Goal: Transaction & Acquisition: Purchase product/service

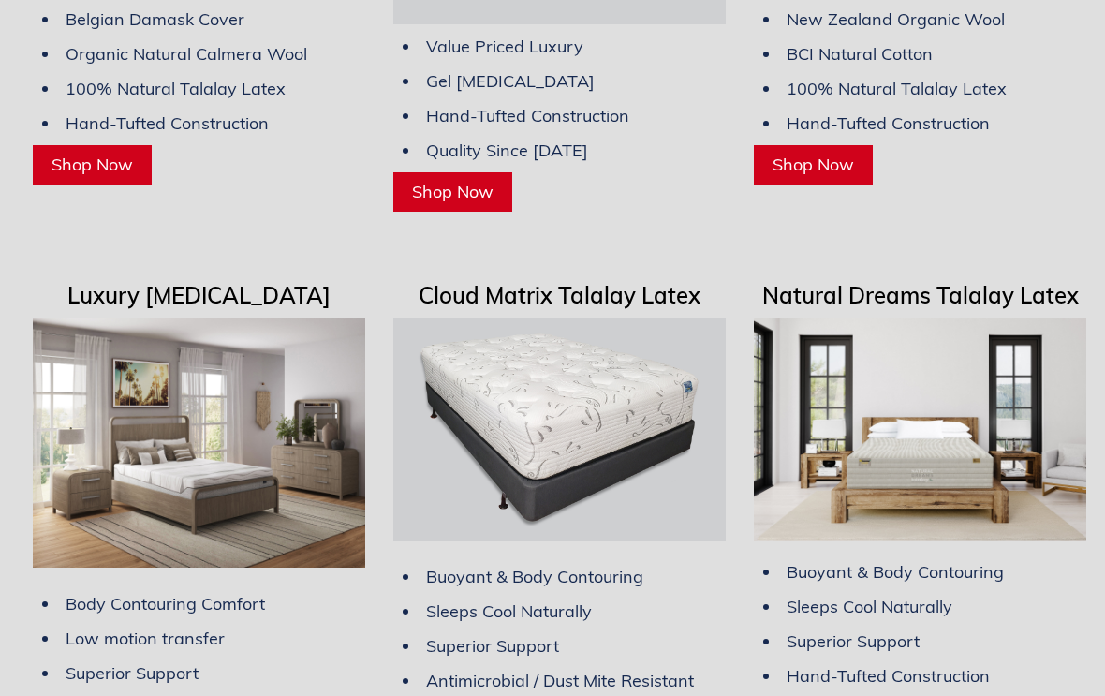
scroll to position [5213, 0]
click at [541, 632] on ul "Buoyant & Body Contouring Sleeps Cool Naturally Superior Support Antimicrobial …" at bounding box center [559, 628] width 332 height 148
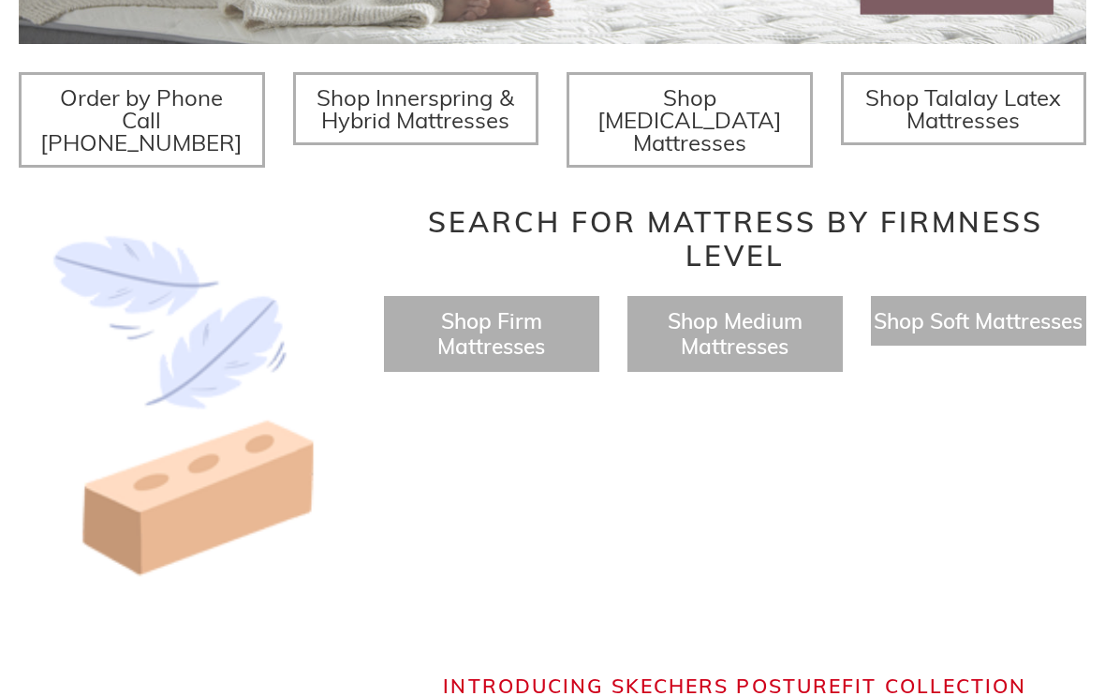
scroll to position [706, 0]
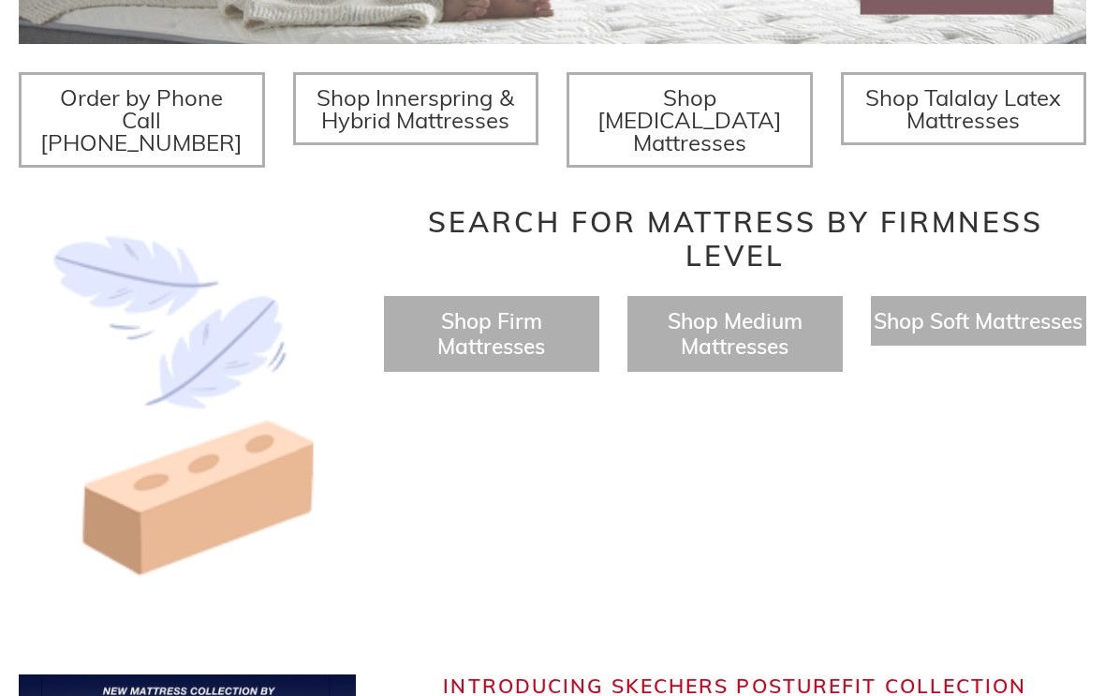
click at [505, 313] on span "Shop Firm Mattresses" at bounding box center [491, 333] width 108 height 52
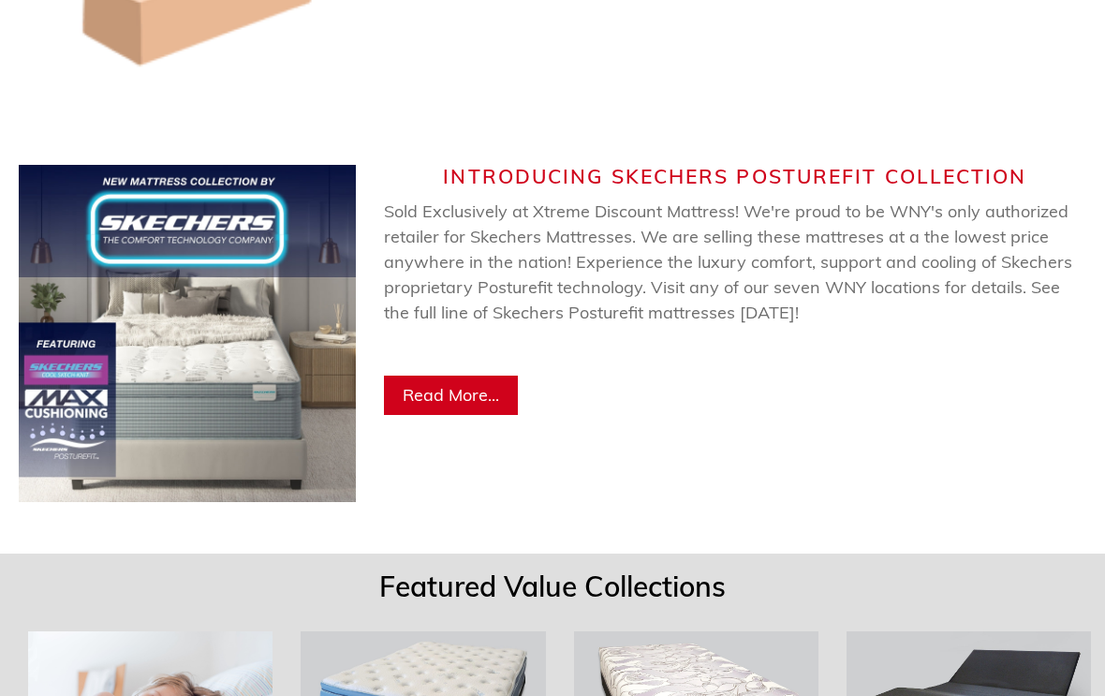
scroll to position [1211, 0]
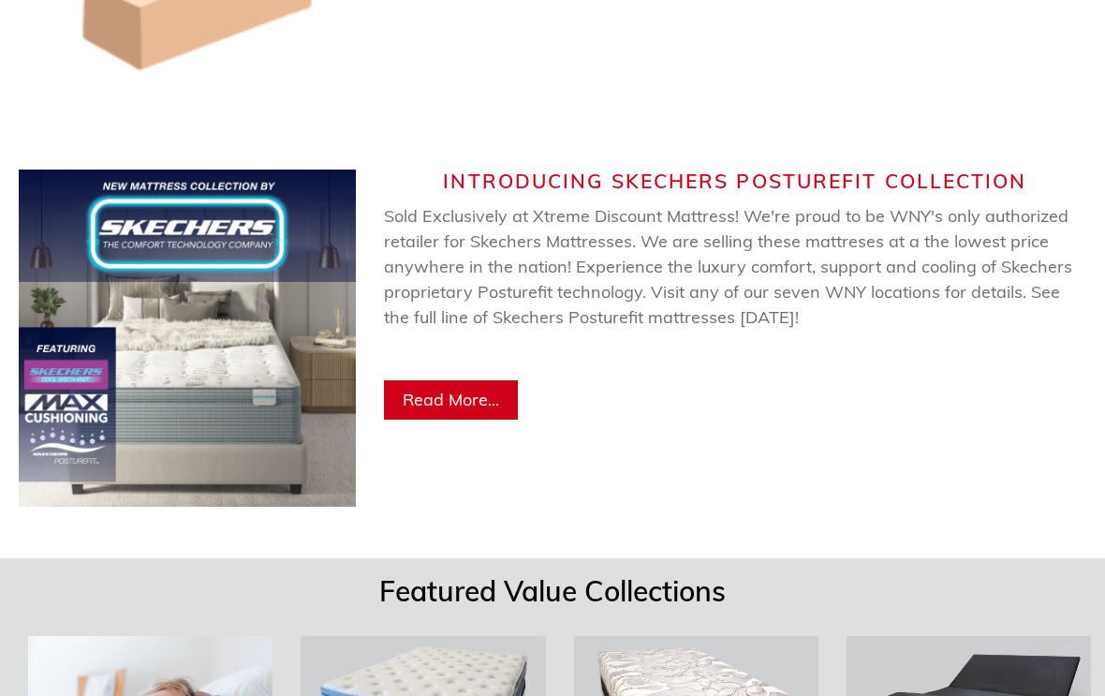
click at [451, 389] on span "Read More..." at bounding box center [451, 400] width 96 height 22
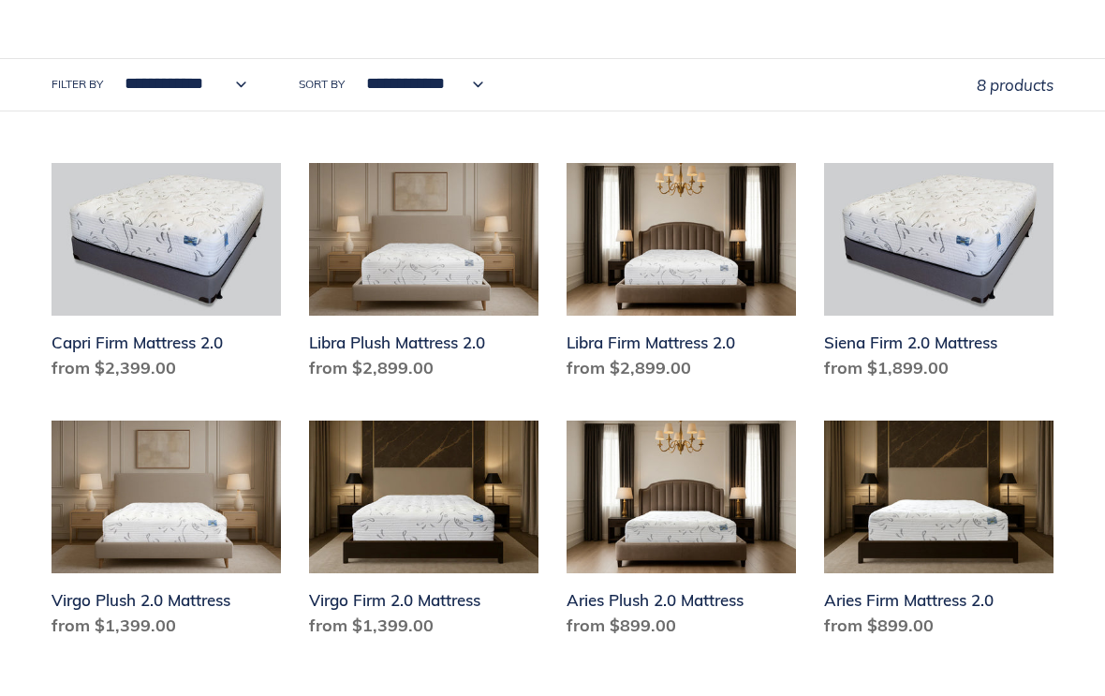
scroll to position [838, 0]
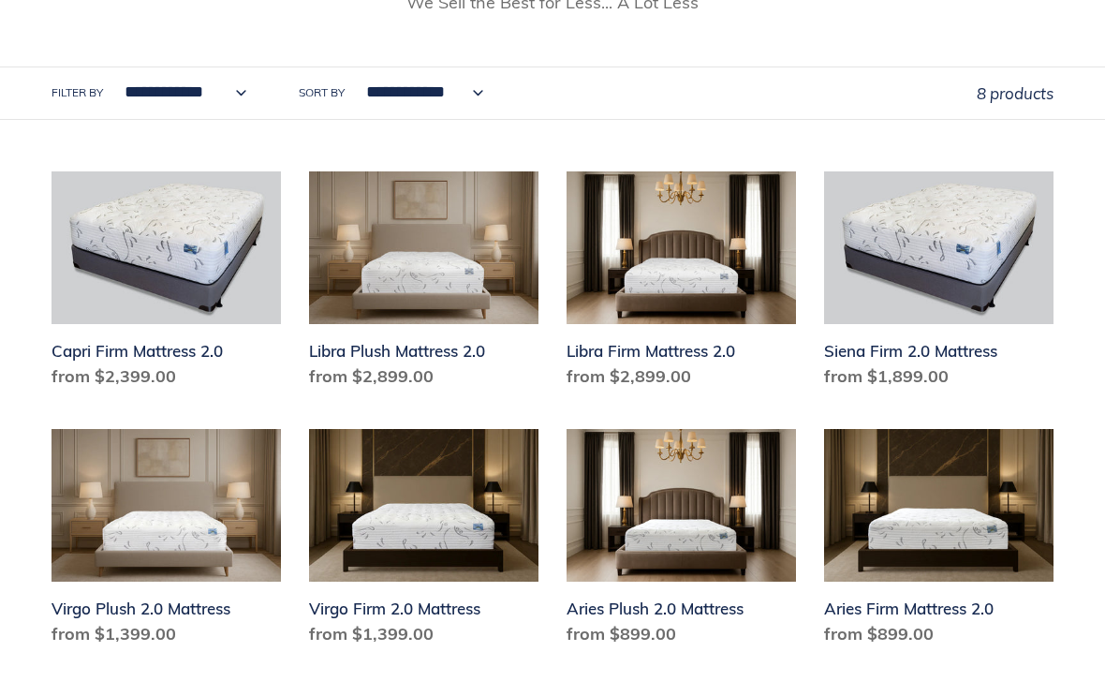
click at [669, 608] on link "Aries Plush 2.0 Mattress" at bounding box center [681, 541] width 229 height 225
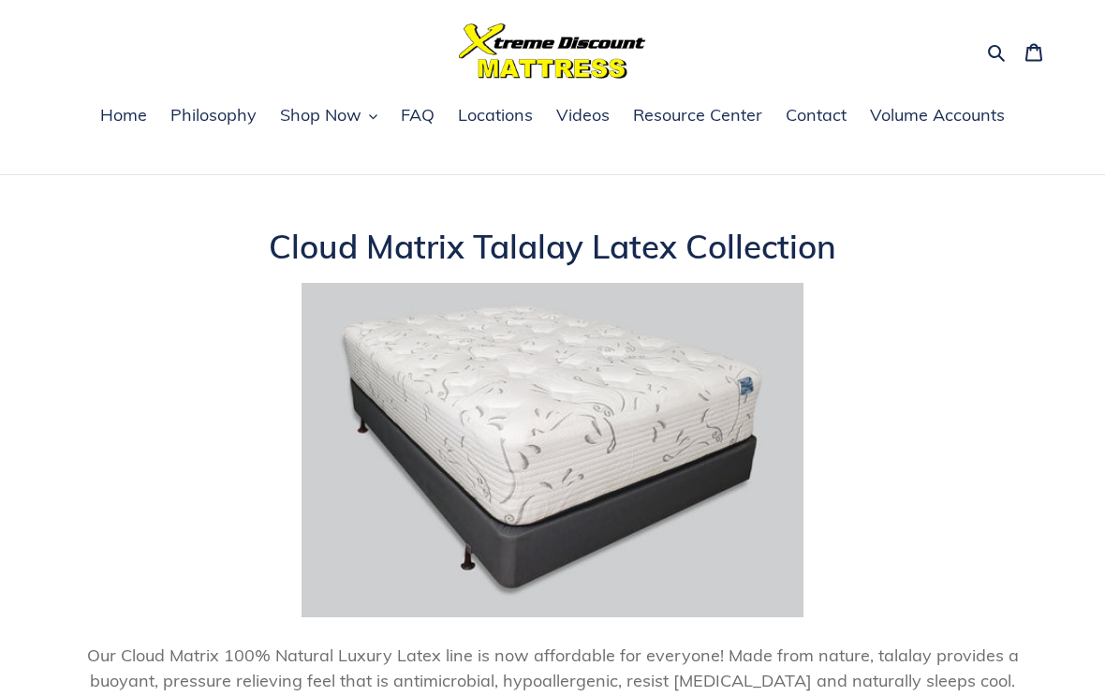
scroll to position [0, 0]
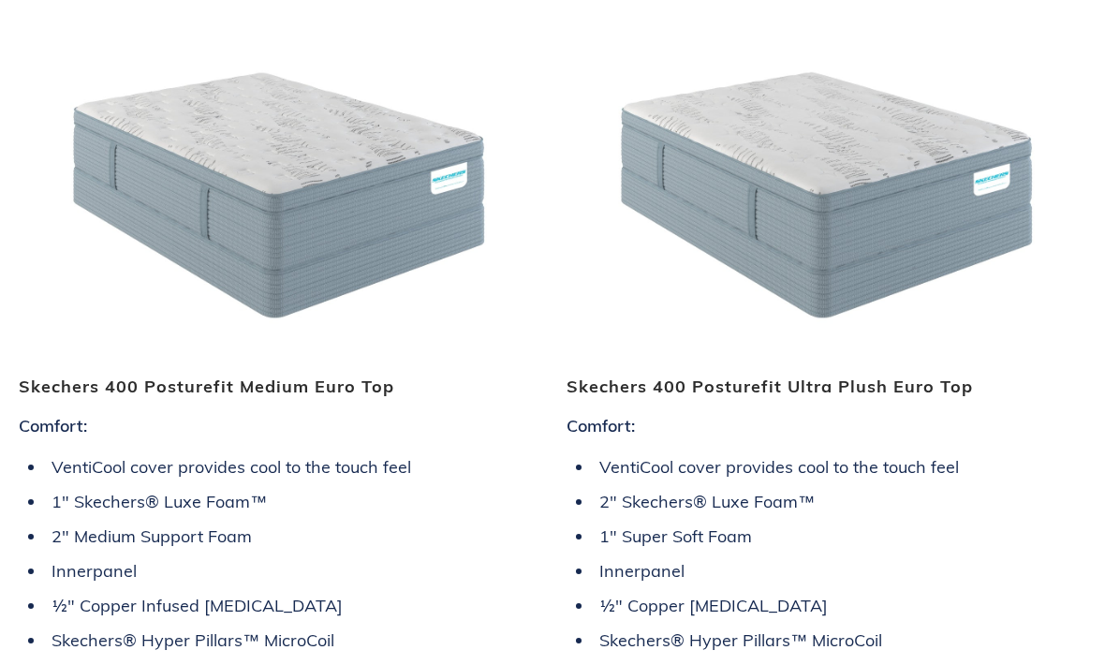
scroll to position [4669, 0]
